Goal: Information Seeking & Learning: Check status

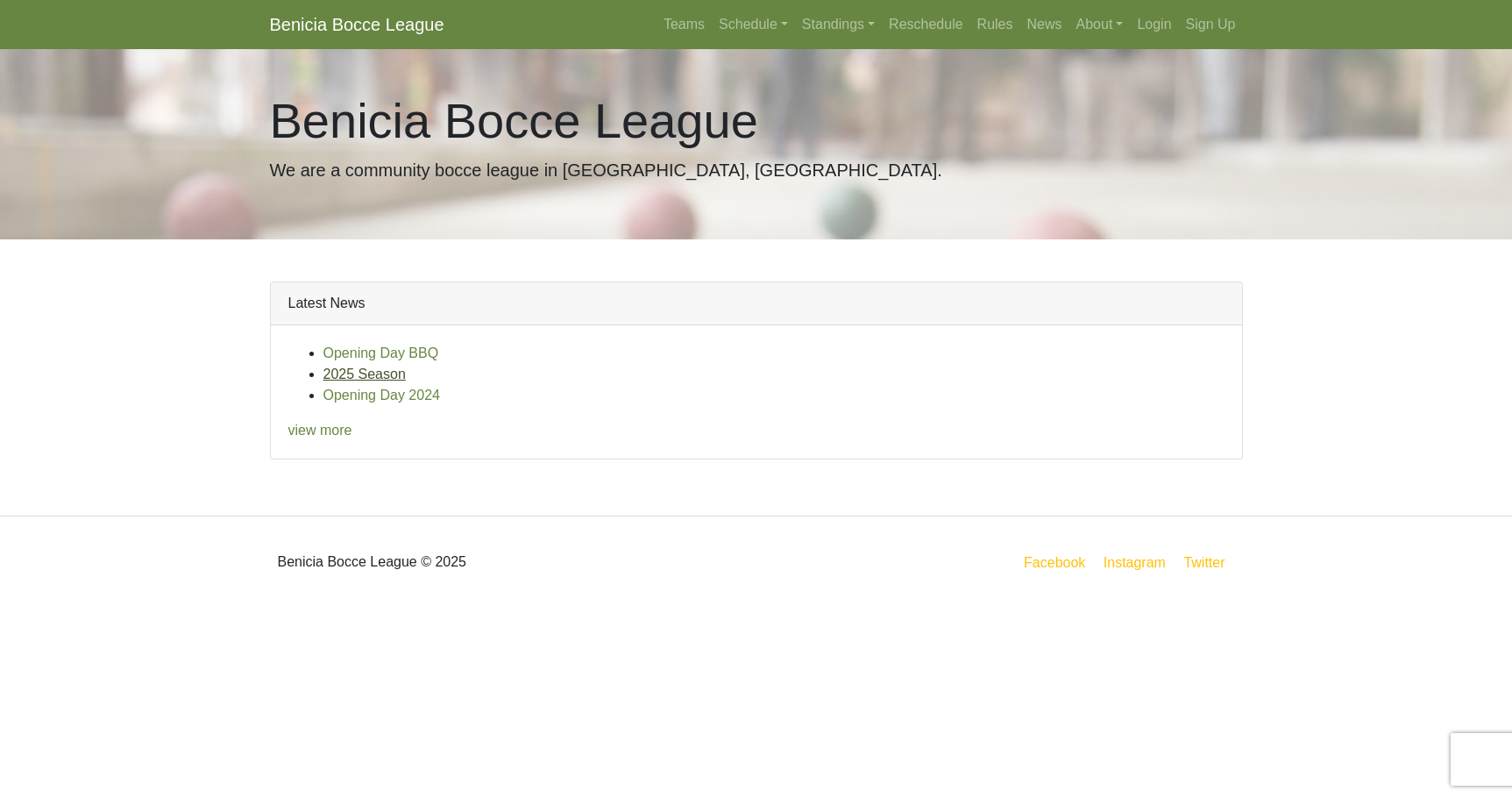
click at [327, 374] on link "2025 Season" at bounding box center [364, 374] width 82 height 15
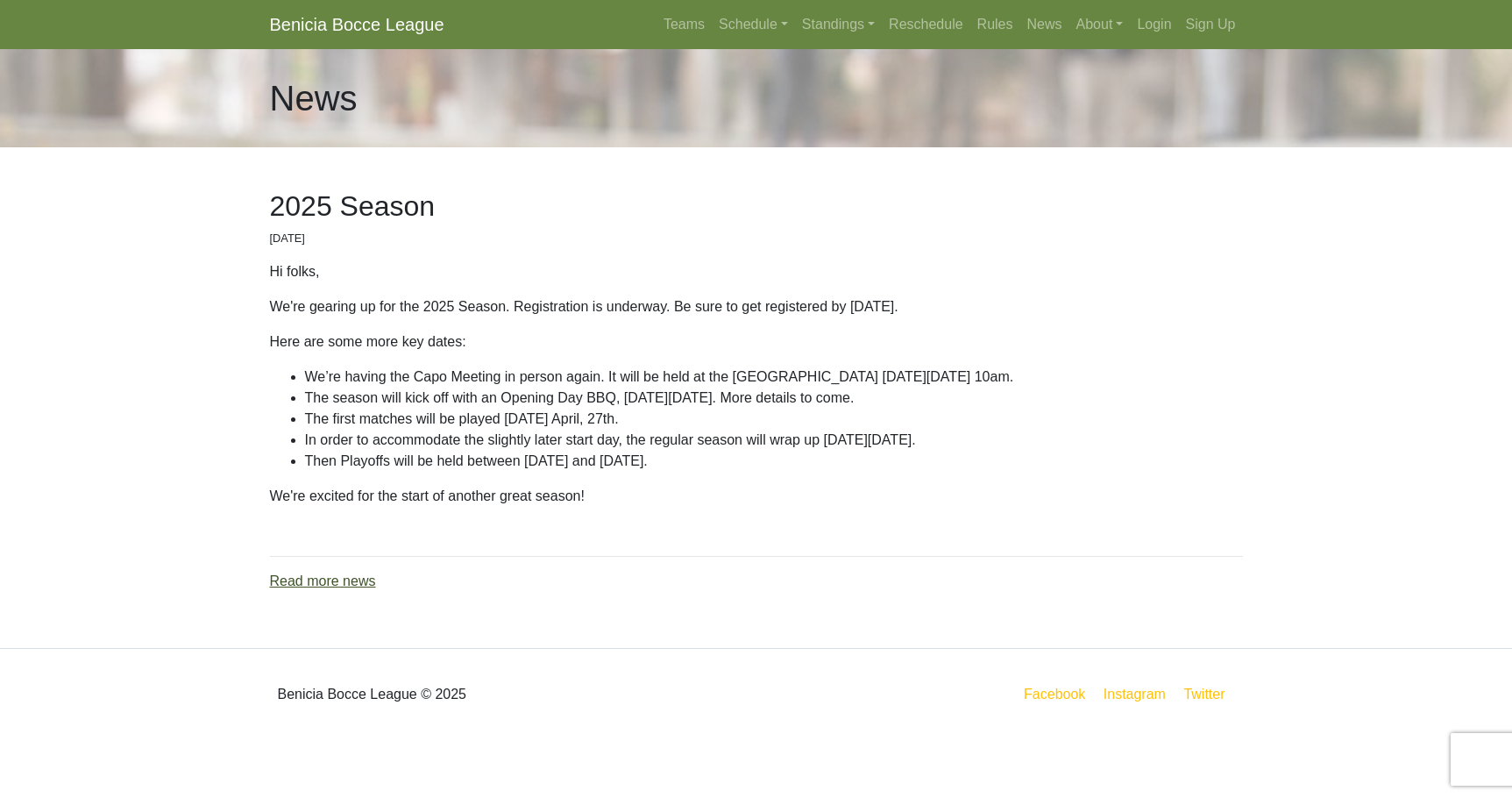
click at [337, 574] on link "Read more news" at bounding box center [323, 581] width 106 height 15
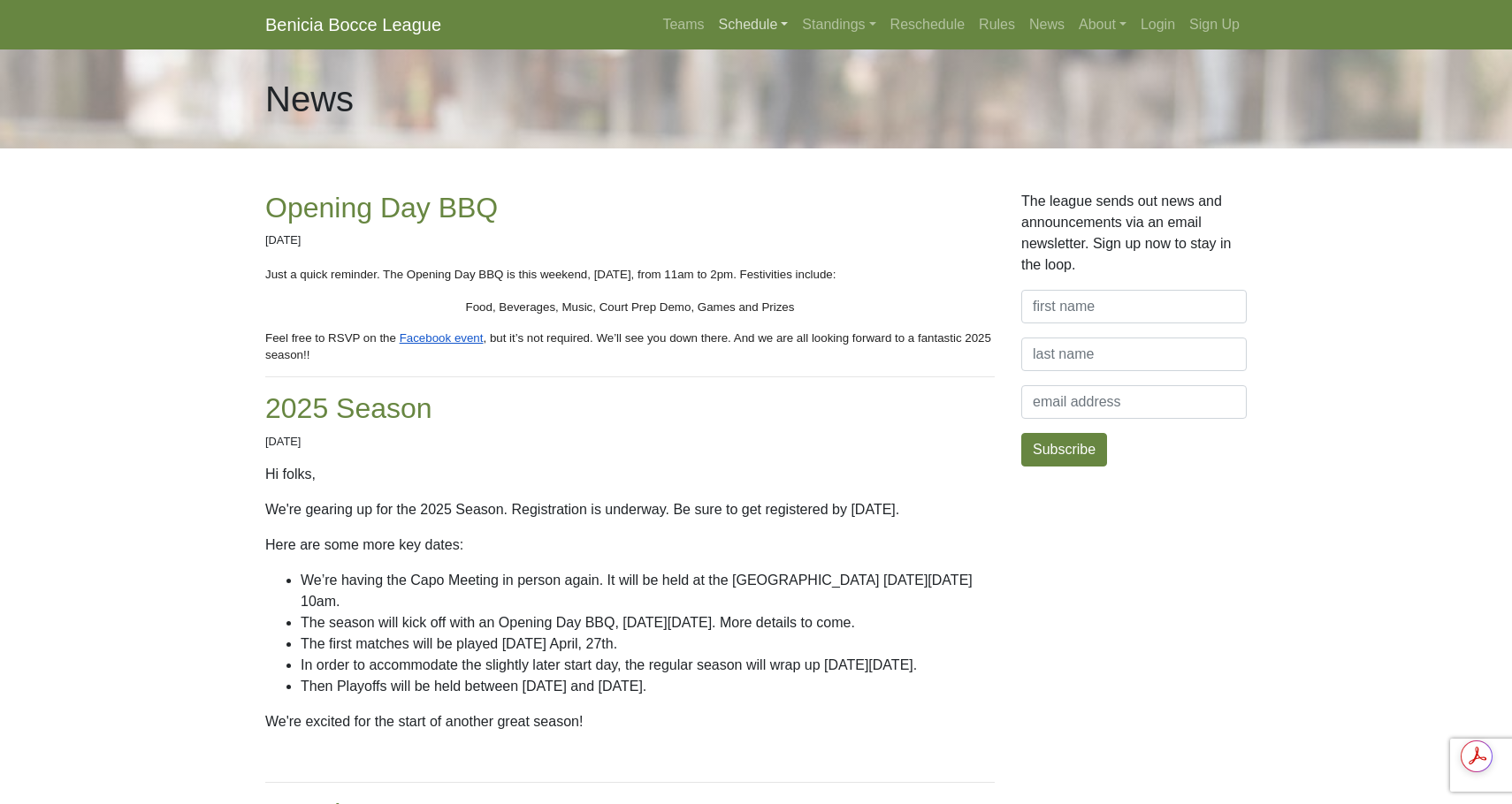
click at [761, 24] on link "Schedule" at bounding box center [754, 25] width 84 height 35
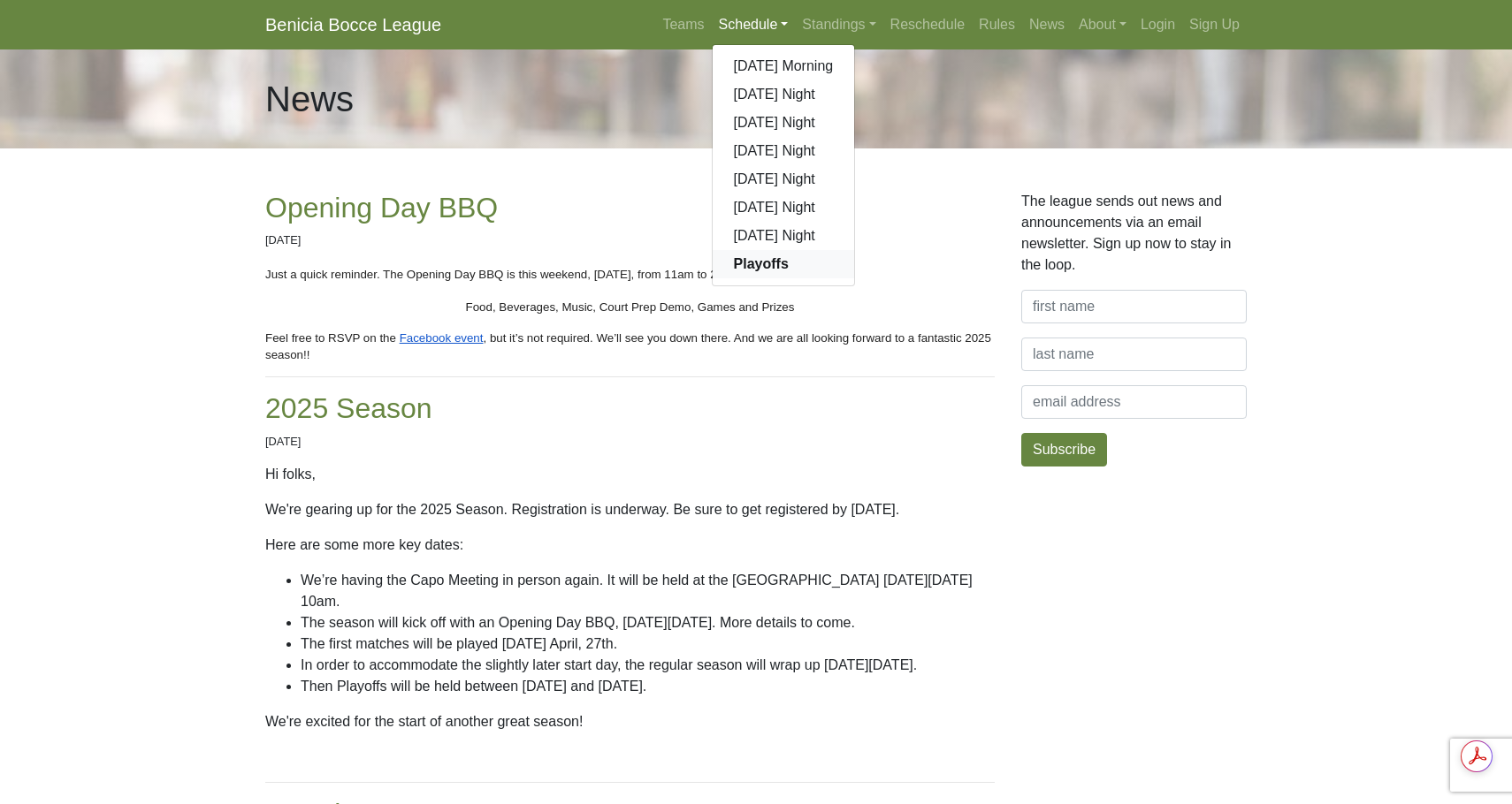
click at [767, 258] on strong "Playoffs" at bounding box center [761, 264] width 54 height 15
